Goal: Transaction & Acquisition: Obtain resource

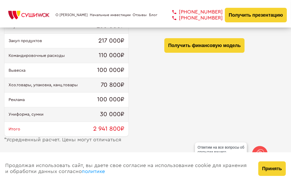
scroll to position [576, 0]
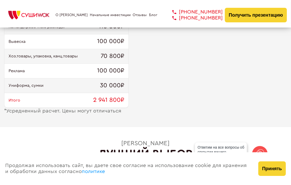
drag, startPoint x: 146, startPoint y: 98, endPoint x: 140, endPoint y: 96, distance: 5.5
click at [140, 96] on div "Ремонт и мебель 1 600 000₽ Оборудование 464 000₽ Паушальный взнос 250 000₽ Заку…" at bounding box center [145, 37] width 282 height 153
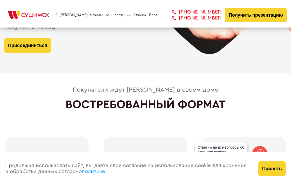
scroll to position [1038, 0]
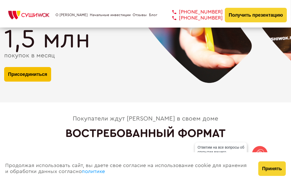
click at [37, 71] on button "Присоединиться" at bounding box center [27, 74] width 47 height 15
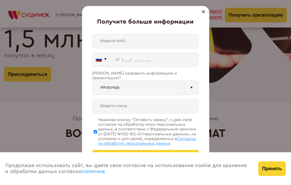
click at [205, 9] on div at bounding box center [203, 12] width 6 height 6
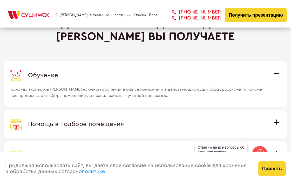
scroll to position [1470, 0]
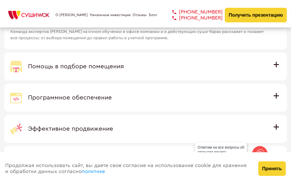
click at [123, 72] on div "Помощь в подборе помещения" at bounding box center [145, 66] width 270 height 11
click at [0, 0] on input "Помощь в подборе помещения Наши специалисты оценят варианты помещения в вашем г…" at bounding box center [0, 0] width 0 height 0
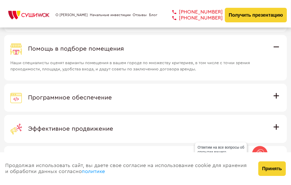
click at [127, 43] on div "Помощь в подборе помещения" at bounding box center [145, 48] width 270 height 11
click at [0, 0] on input "Помощь в подборе помещения Наши специалисты оценят варианты помещения в вашем г…" at bounding box center [0, 0] width 0 height 0
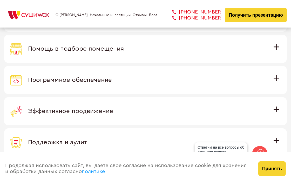
click at [130, 79] on div "Программное обеспечение" at bounding box center [145, 79] width 270 height 11
click at [0, 0] on input "Программное обеспечение Программное обеспечение разработано специально для [PER…" at bounding box center [0, 0] width 0 height 0
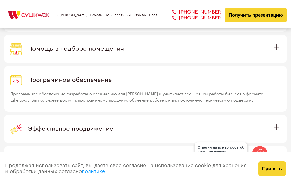
click at [130, 79] on div "Программное обеспечение" at bounding box center [145, 79] width 270 height 11
click at [0, 0] on input "Программное обеспечение Программное обеспечение разработано специально для [PER…" at bounding box center [0, 0] width 0 height 0
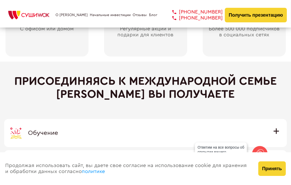
scroll to position [1383, 0]
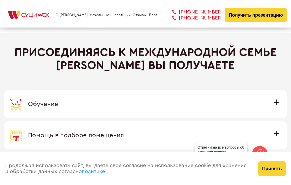
click at [129, 110] on label "Обучение Команда экспертов Суши Wok на очном обучении в офисе компании и в дейс…" at bounding box center [145, 104] width 282 height 28
click at [0, 0] on input "Обучение Команда экспертов Суши Wok на очном обучении в офисе компании и в дейс…" at bounding box center [0, 0] width 0 height 0
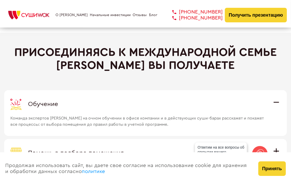
click at [136, 100] on div "Обучение" at bounding box center [145, 103] width 270 height 11
click at [0, 0] on input "Обучение Команда экспертов Суши Wok на очном обучении в офисе компании и в дейс…" at bounding box center [0, 0] width 0 height 0
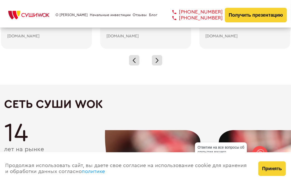
scroll to position [749, 0]
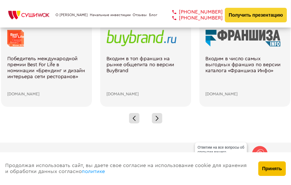
click at [268, 169] on button "Принять" at bounding box center [271, 168] width 27 height 15
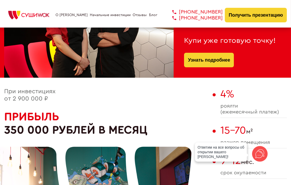
scroll to position [202, 0]
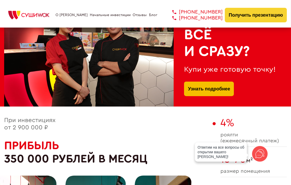
click at [220, 85] on link "Узнать подробнее" at bounding box center [209, 88] width 42 height 15
